Goal: Transaction & Acquisition: Purchase product/service

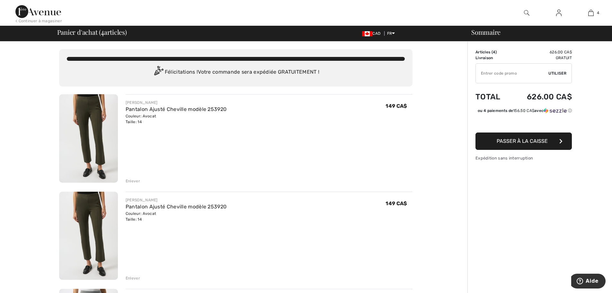
click at [133, 180] on div "Enlever" at bounding box center [133, 181] width 14 height 6
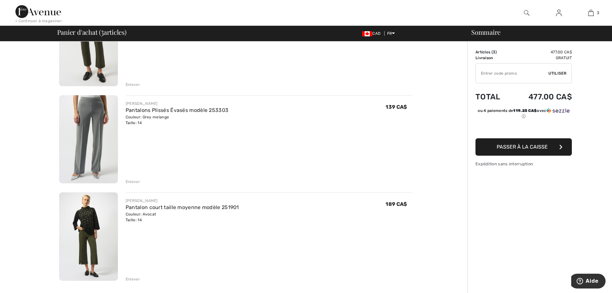
scroll to position [32, 0]
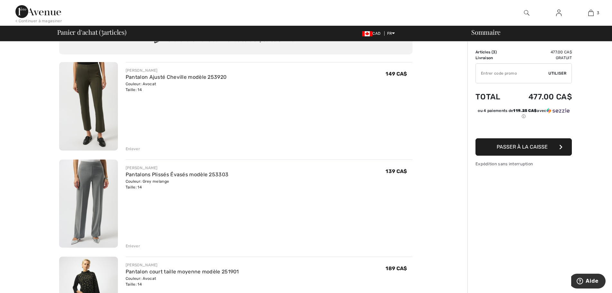
click at [520, 148] on span "Passer à la caisse" at bounding box center [522, 147] width 51 height 6
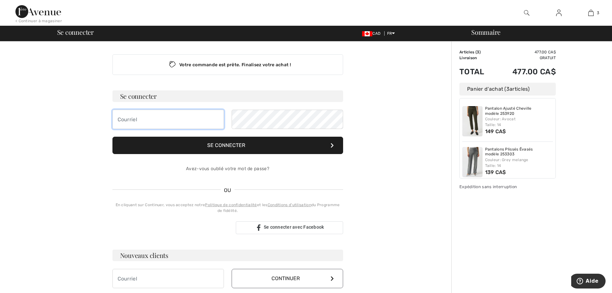
click at [198, 121] on input "email" at bounding box center [168, 119] width 112 height 19
type input "[EMAIL_ADDRESS][DOMAIN_NAME]"
click at [271, 142] on button "Se connecter" at bounding box center [227, 145] width 231 height 17
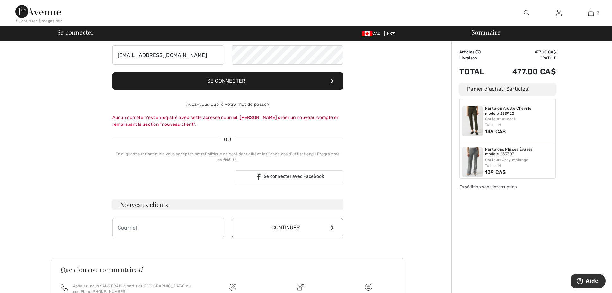
scroll to position [129, 0]
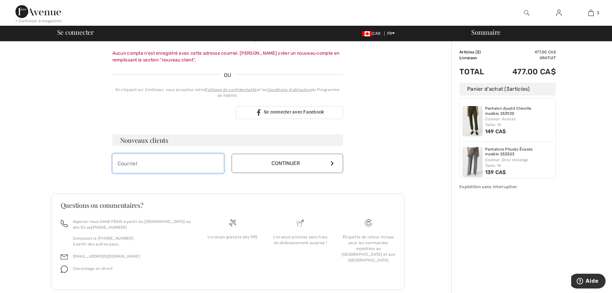
click at [209, 164] on input "email" at bounding box center [168, 163] width 112 height 19
type input "[EMAIL_ADDRESS][DOMAIN_NAME]"
click at [282, 164] on button "Continuer" at bounding box center [288, 163] width 112 height 19
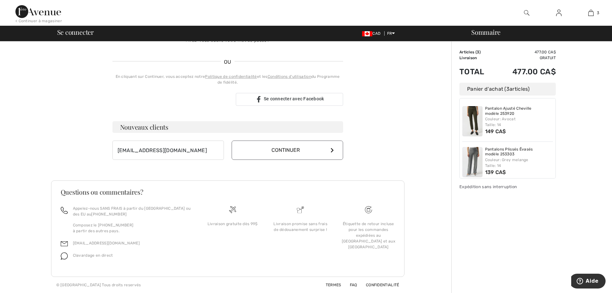
scroll to position [128, 0]
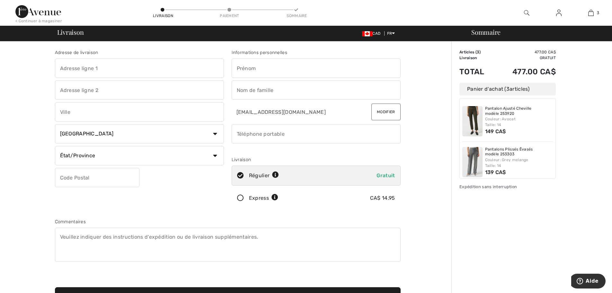
click at [171, 71] on input "text" at bounding box center [139, 67] width 169 height 19
type input "887, [GEOGRAPHIC_DATA]"
type input "Val-d'Or"
select select "QC"
type input "J9P1T2"
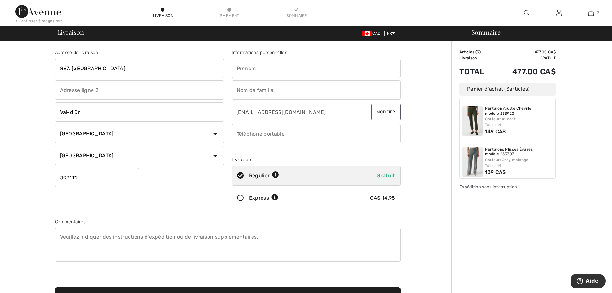
type input "Marie-Josée"
type input "Blais"
drag, startPoint x: 289, startPoint y: 135, endPoint x: 223, endPoint y: 138, distance: 66.2
click at [223, 138] on div "Adresse de livraison 887, 3ième avenue Val-d'Or Pays Canada États-Unis Afghanis…" at bounding box center [227, 173] width 353 height 278
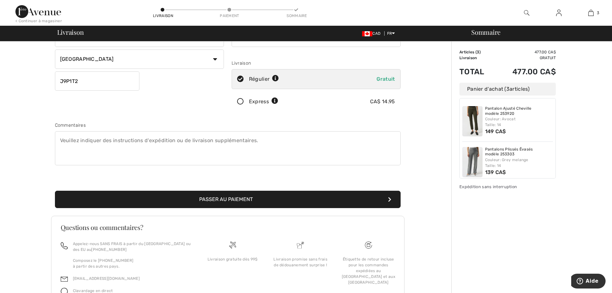
scroll to position [132, 0]
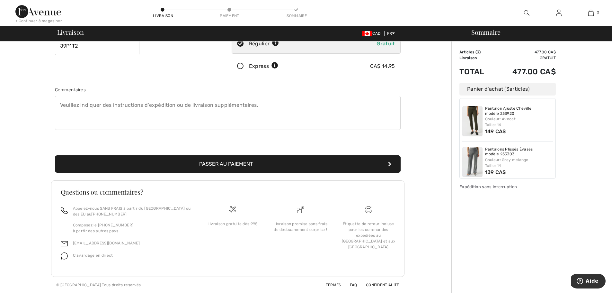
type input "8198600009"
click at [225, 161] on button "Passer au paiement" at bounding box center [228, 163] width 346 height 17
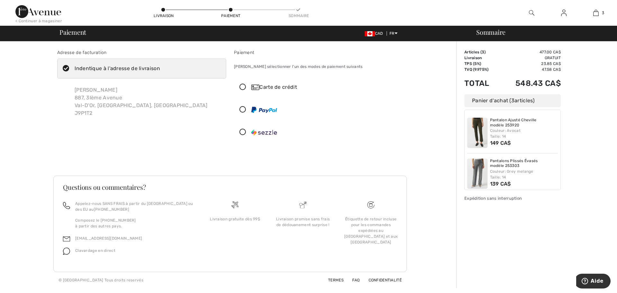
click at [244, 87] on icon at bounding box center [242, 87] width 17 height 7
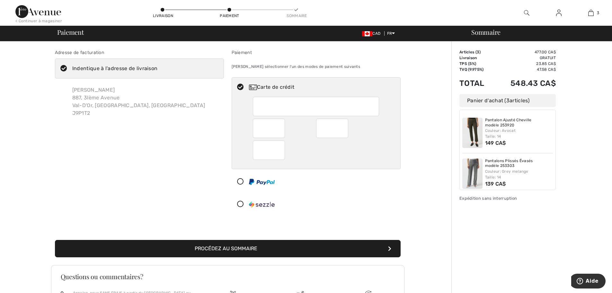
click at [247, 248] on button "Procédez au sommaire" at bounding box center [228, 248] width 346 height 17
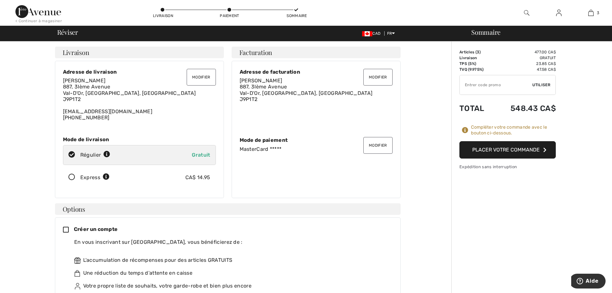
click at [486, 149] on button "Placer votre commande" at bounding box center [508, 149] width 96 height 17
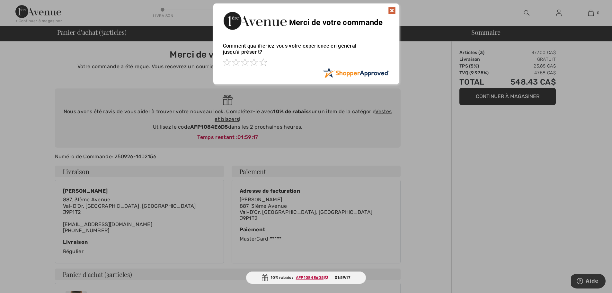
click at [394, 9] on img at bounding box center [392, 11] width 8 height 8
